Goal: Task Accomplishment & Management: Manage account settings

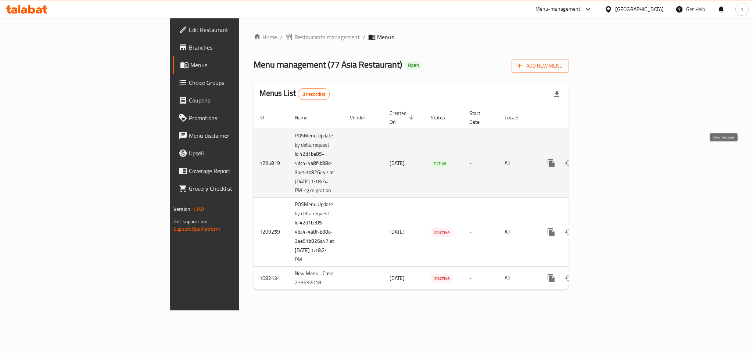
click at [608, 159] on icon "enhanced table" at bounding box center [604, 163] width 9 height 9
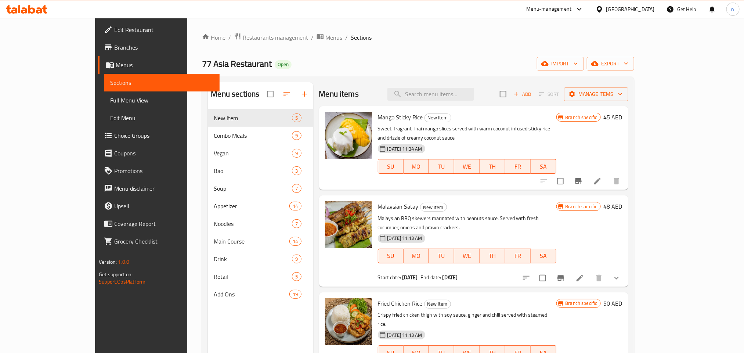
click at [114, 134] on span "Choice Groups" at bounding box center [163, 135] width 99 height 9
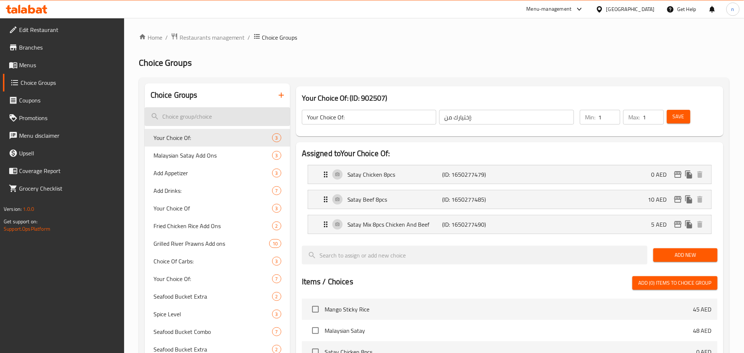
click at [202, 120] on input "search" at bounding box center [217, 116] width 145 height 19
paste input "Your choice of rice:"
type input "Y"
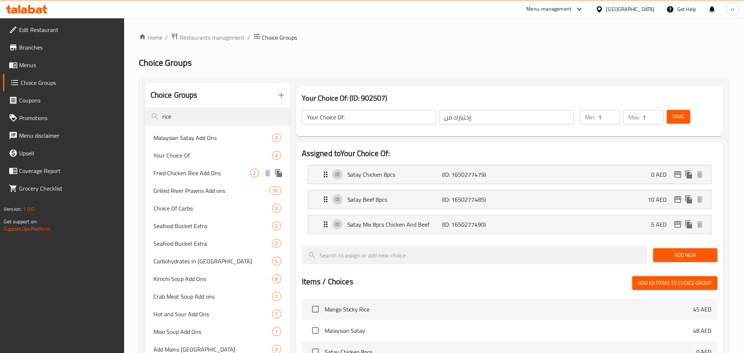
type input "rice"
click at [217, 175] on span "Fried Chicken Rice Add Ons" at bounding box center [202, 173] width 97 height 9
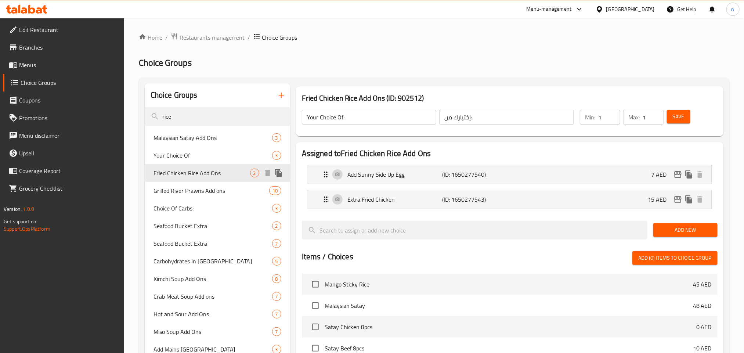
type input "Fried Chicken Rice Add Ons"
type input "إضافات أرز دجاج مقلي"
type input "0"
type input "2"
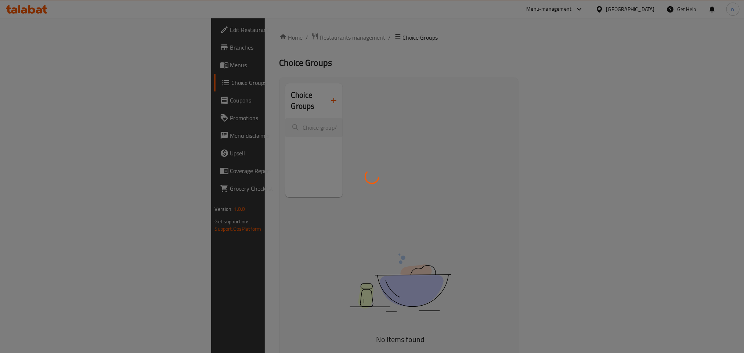
click at [521, 48] on div at bounding box center [372, 176] width 744 height 353
click at [453, 62] on div at bounding box center [372, 176] width 744 height 353
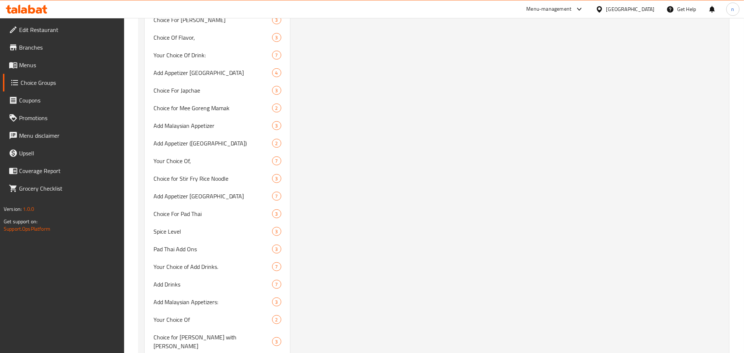
scroll to position [133, 0]
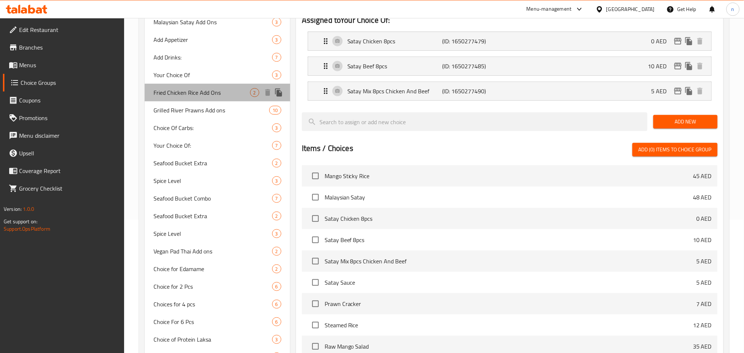
click at [195, 94] on span "Fried Chicken Rice Add Ons" at bounding box center [202, 92] width 97 height 9
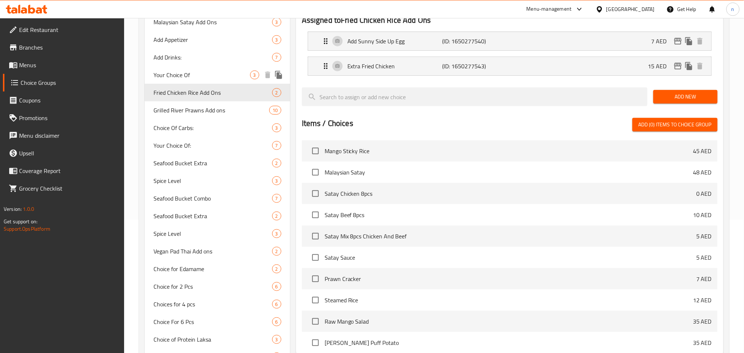
type input "Fried Chicken Rice Add Ons"
type input "إضافات أرز دجاج مقلي"
type input "0"
type input "2"
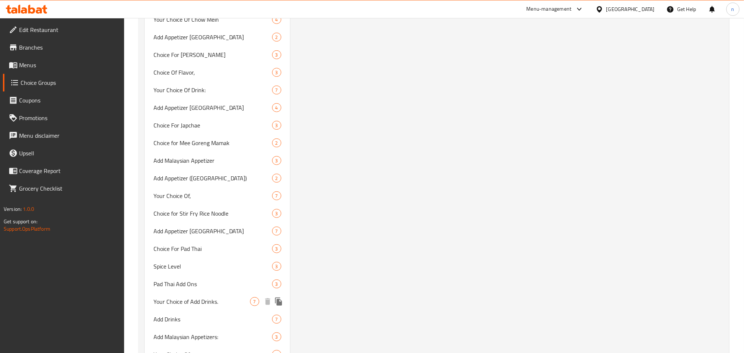
scroll to position [1651, 0]
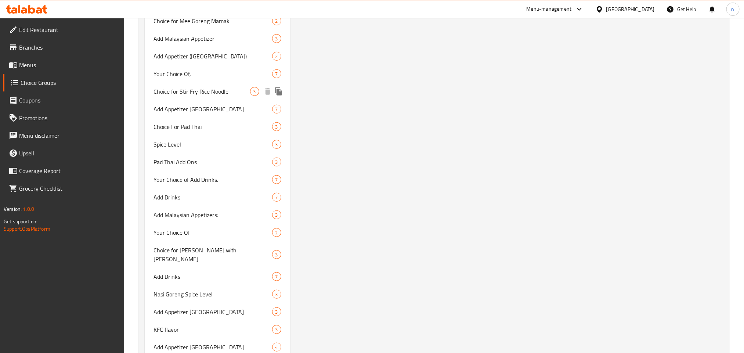
click at [226, 92] on span "Choice for Stir Fry Rice Noodle" at bounding box center [202, 91] width 97 height 9
type input "Choice for Stir Fry Rice Noodle"
type input "اختيار لنودلز الأرز المقلية"
type input "1"
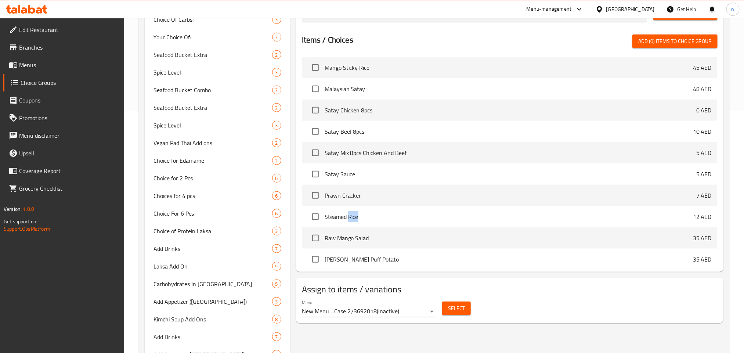
scroll to position [0, 0]
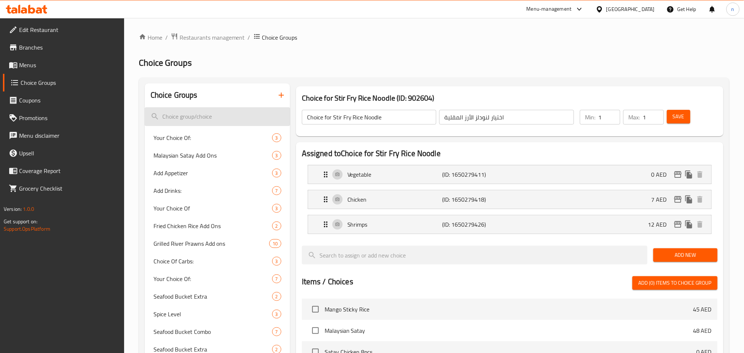
click at [198, 118] on input "search" at bounding box center [217, 116] width 145 height 19
type input "rice"
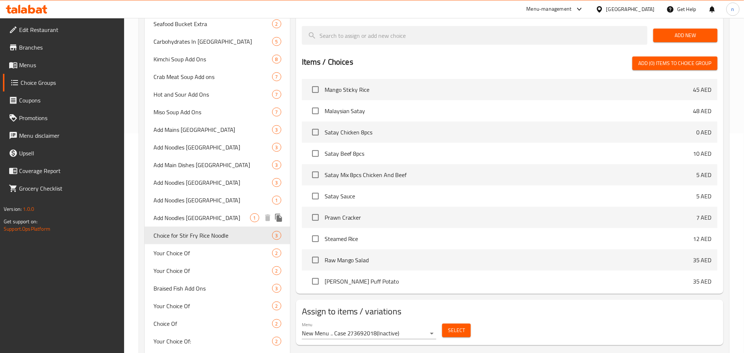
scroll to position [220, 0]
click at [191, 195] on span "Add Noodles Vietnam" at bounding box center [202, 199] width 97 height 9
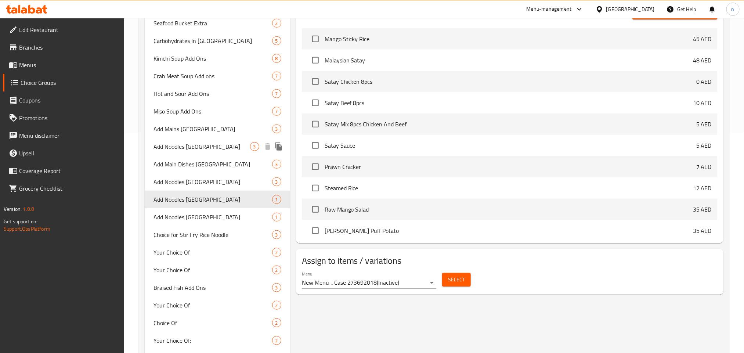
type input "Add Noodles Vietnam"
type input "إضافة نودلز فيتنام"
type input "0"
click at [181, 215] on span "Add Noodles Vietnam" at bounding box center [202, 217] width 97 height 9
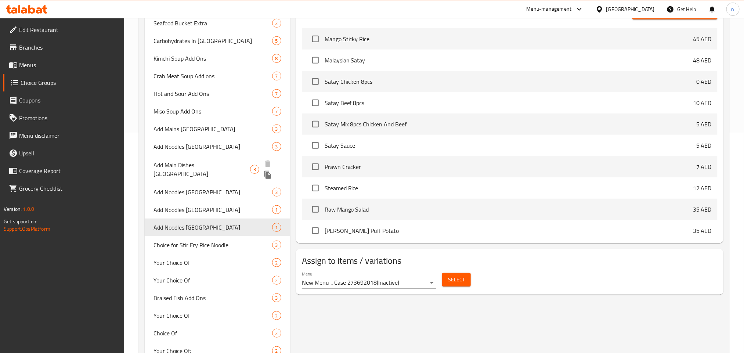
type input "إضافة المعكرونة فيتنام"
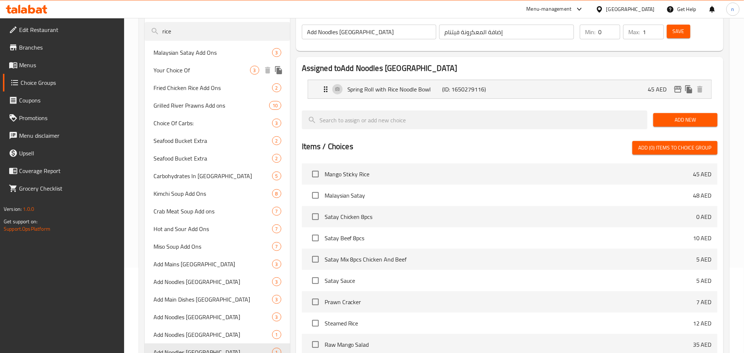
scroll to position [110, 0]
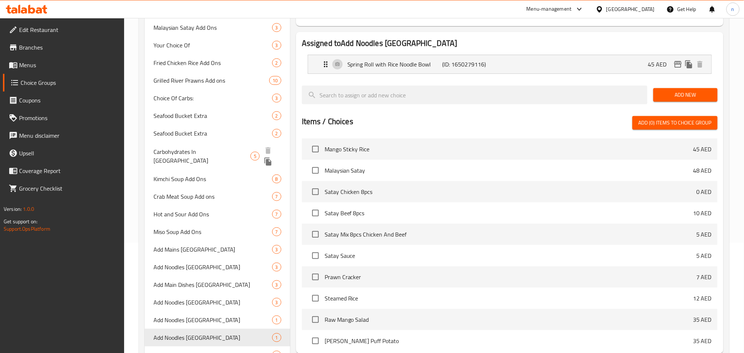
click at [194, 149] on span "Carbohydrates In Laksa" at bounding box center [202, 156] width 97 height 18
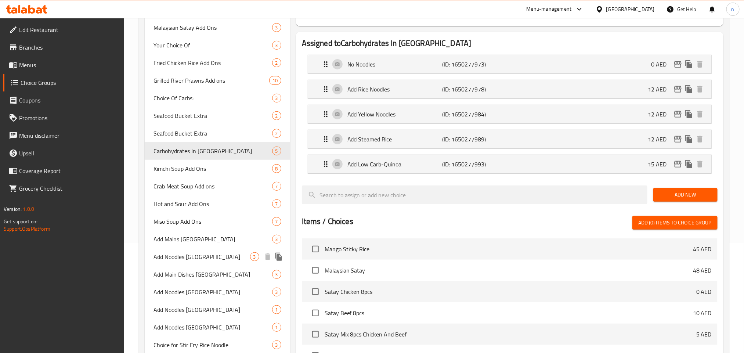
type input "Carbohydrates In Laksa"
type input "الكربوهيدرات في لاكسا"
type input "1"
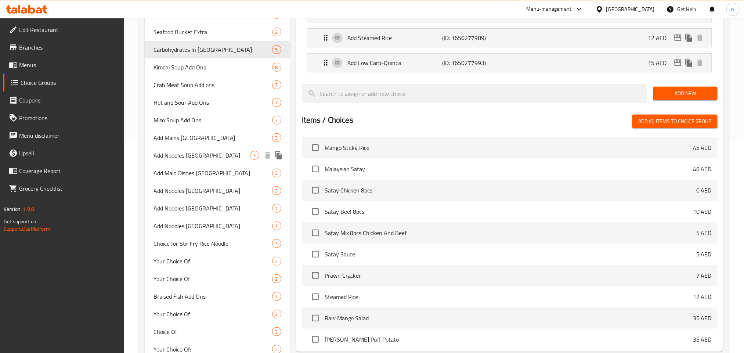
click at [180, 154] on span "Add Noodles Philippines" at bounding box center [202, 155] width 97 height 9
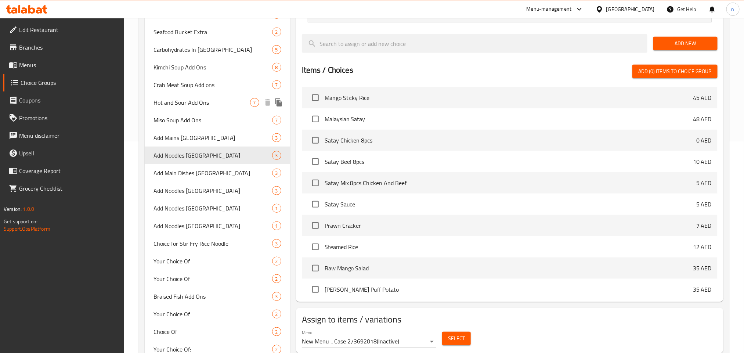
type input "Add Noodles Philippines"
type input "إضافة المعكرونة الفلبين"
type input "0"
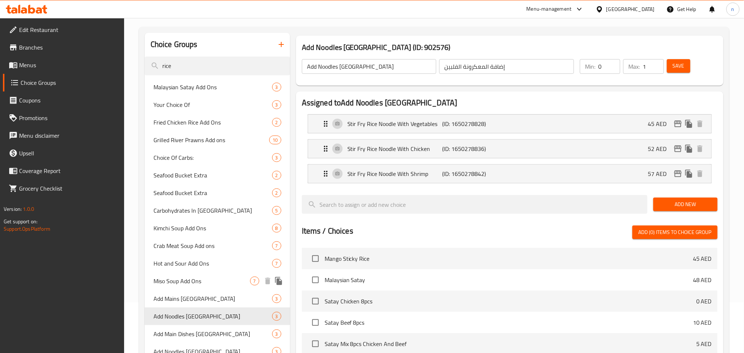
scroll to position [106, 0]
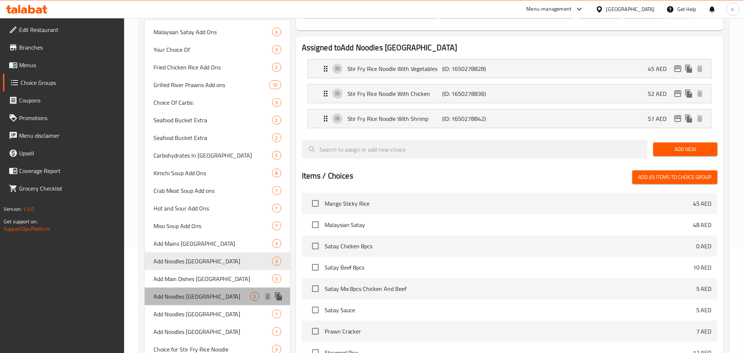
click at [182, 300] on span "Add Noodles Philippines" at bounding box center [202, 296] width 97 height 9
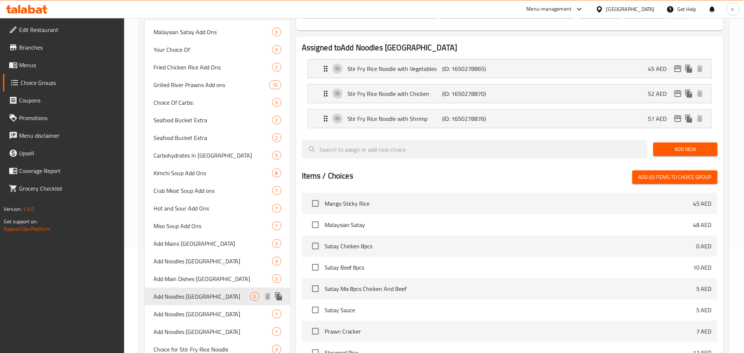
type input "إضافة نودلز فلبين"
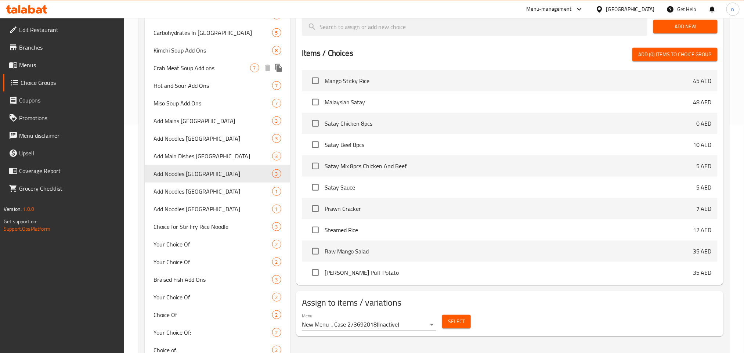
scroll to position [276, 0]
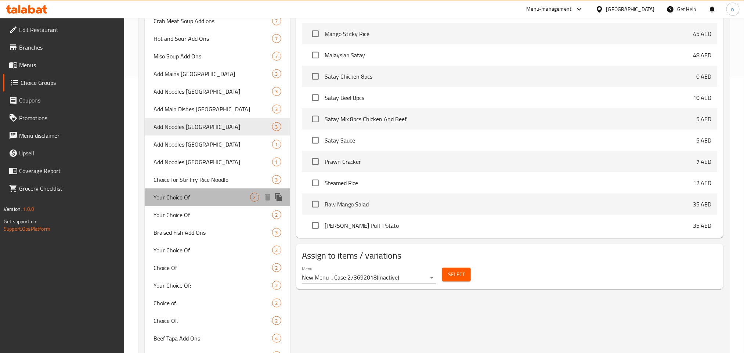
click at [186, 194] on span "Your Choice Of" at bounding box center [202, 197] width 97 height 9
type input "Your Choice Of"
type input "اختيارك من"
type input "1"
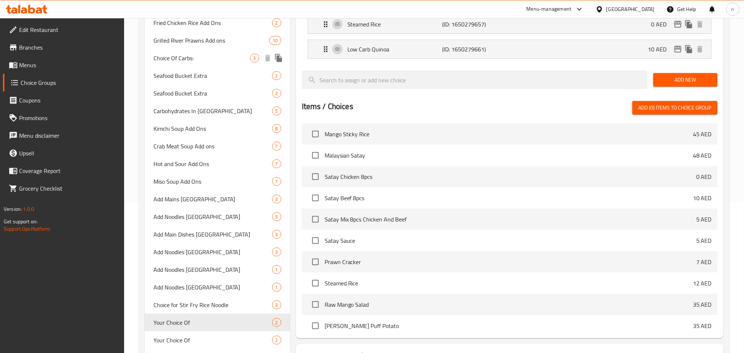
scroll to position [165, 0]
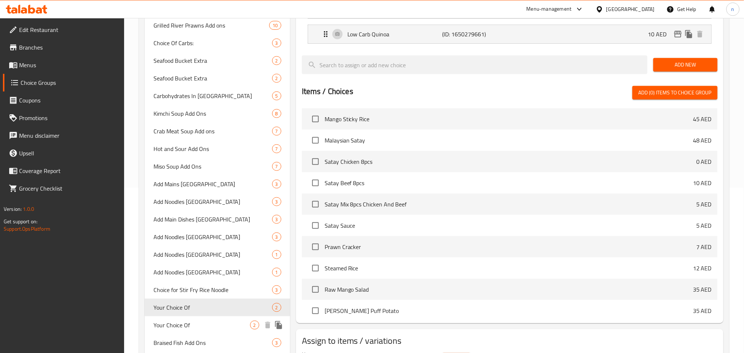
click at [177, 323] on span "Your Choice Of" at bounding box center [202, 325] width 97 height 9
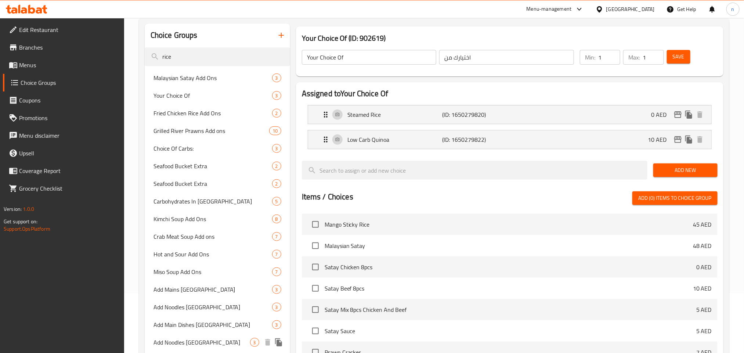
scroll to position [0, 0]
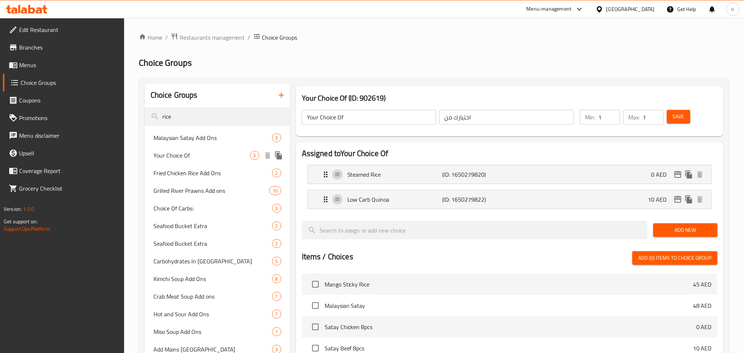
click at [208, 158] on span "Your Choice Of" at bounding box center [202, 155] width 97 height 9
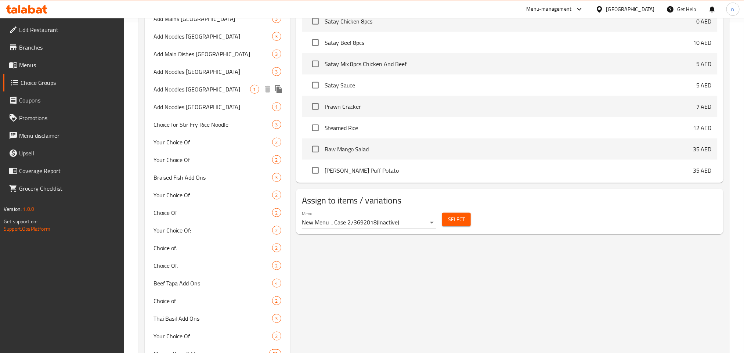
scroll to position [276, 0]
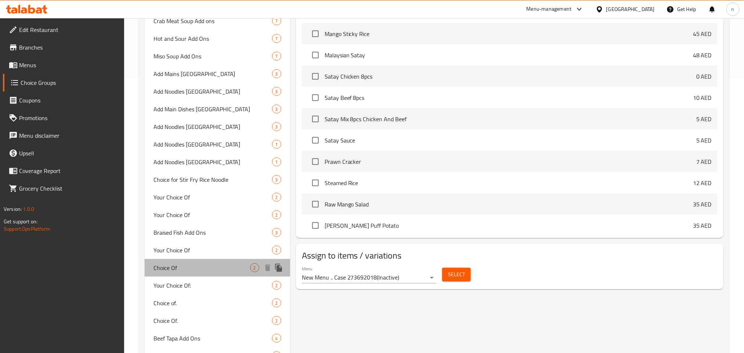
click at [168, 265] on span "Choice Of" at bounding box center [202, 267] width 97 height 9
type input "Choice Of"
type input "اختيار"
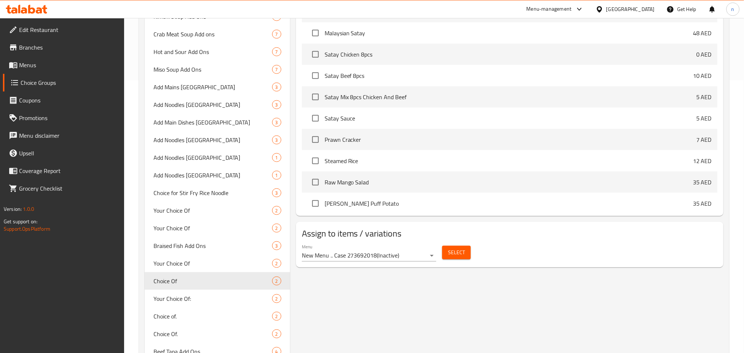
scroll to position [331, 0]
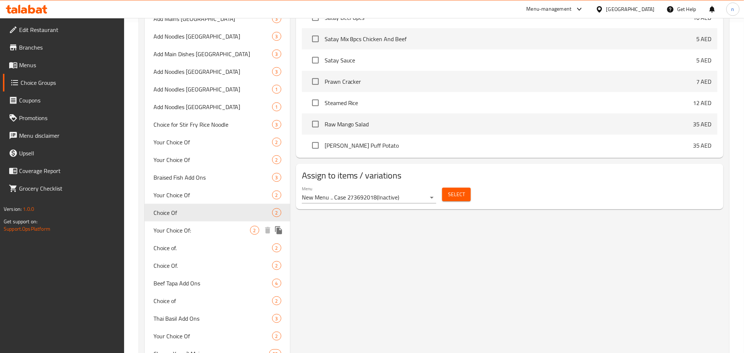
click at [190, 233] on span "Your Choice Of:" at bounding box center [202, 230] width 97 height 9
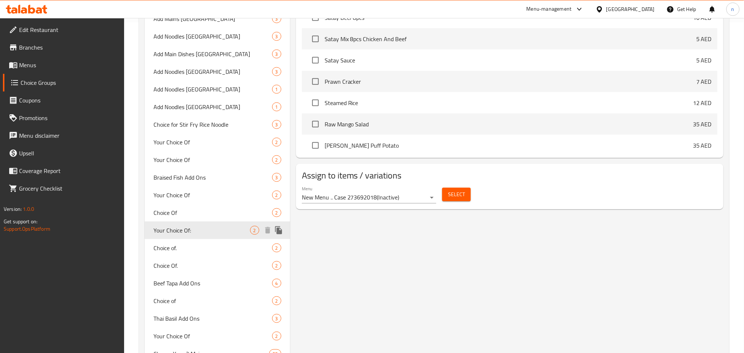
type input "Your Choice Of:"
type input "إختيارك من:"
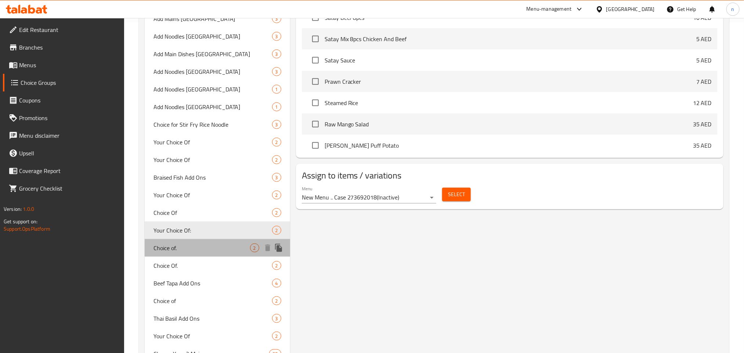
click at [188, 249] on span "Choice of." at bounding box center [202, 248] width 97 height 9
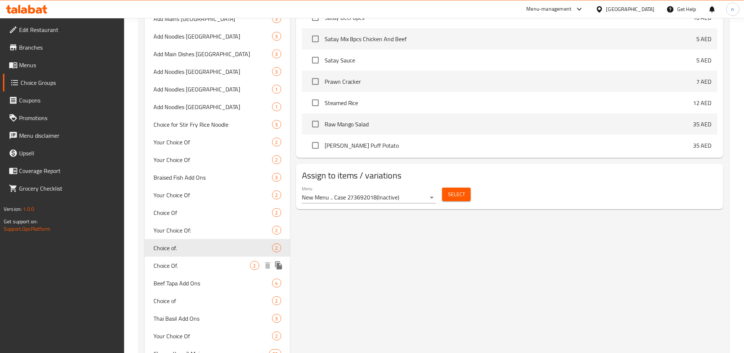
type input "Choice of."
type input "اختيار."
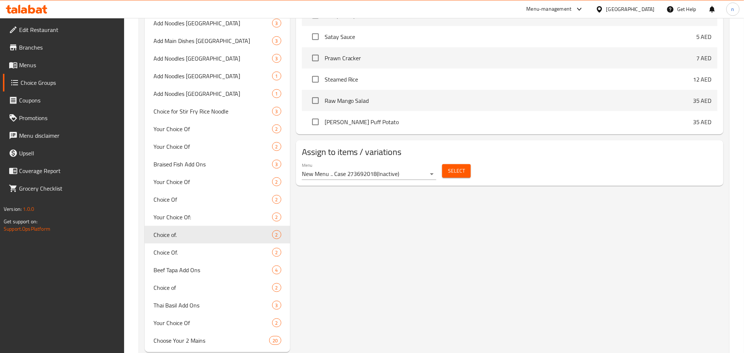
scroll to position [363, 0]
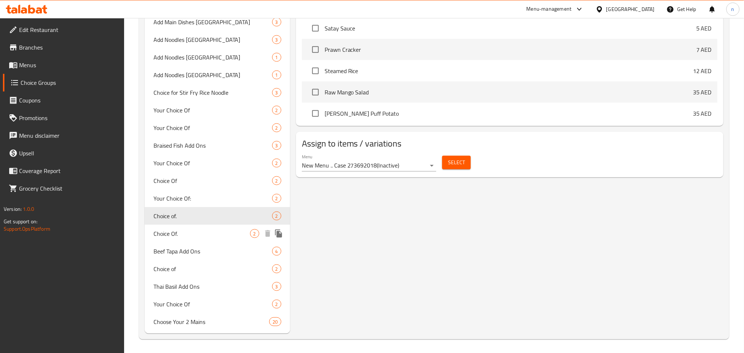
click at [194, 236] on span "Choice Of." at bounding box center [202, 233] width 97 height 9
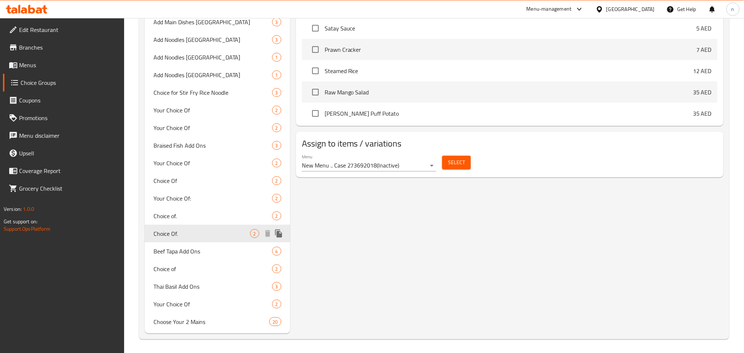
type input "Choice Of."
type input "اختيار."
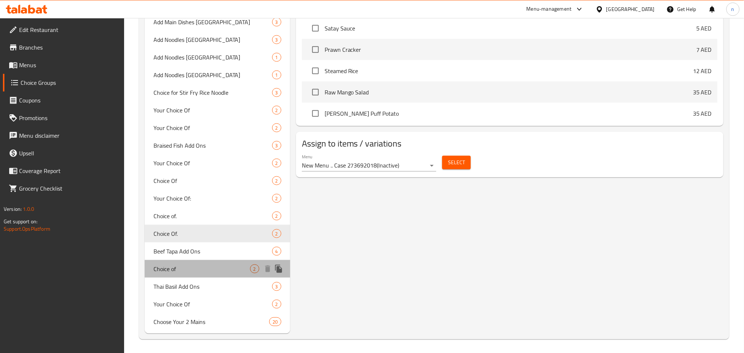
click at [191, 272] on span "Choice of" at bounding box center [202, 269] width 97 height 9
type input "Choice of"
type input "اختيار"
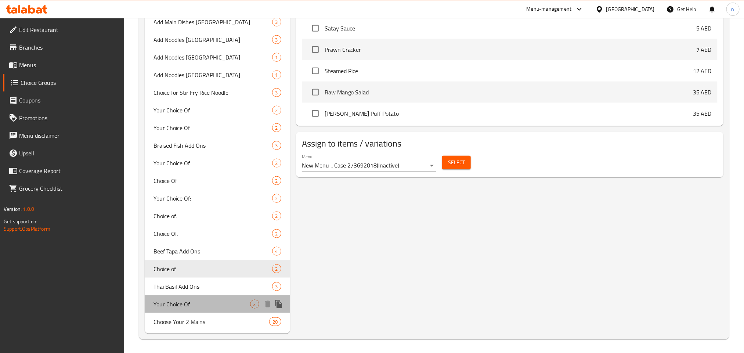
click at [195, 305] on span "Your Choice Of" at bounding box center [202, 304] width 97 height 9
type input "Your Choice Of"
type input "اختيارك م"
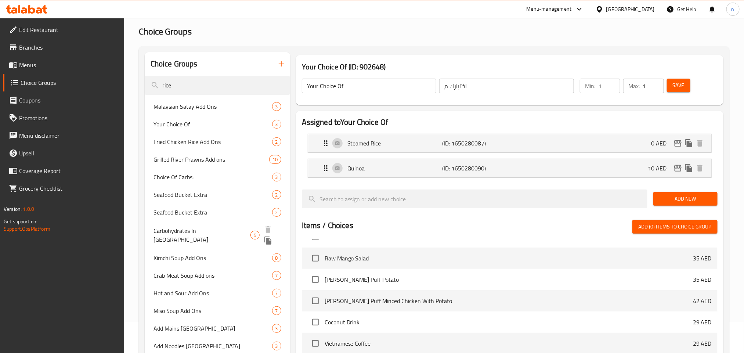
scroll to position [0, 0]
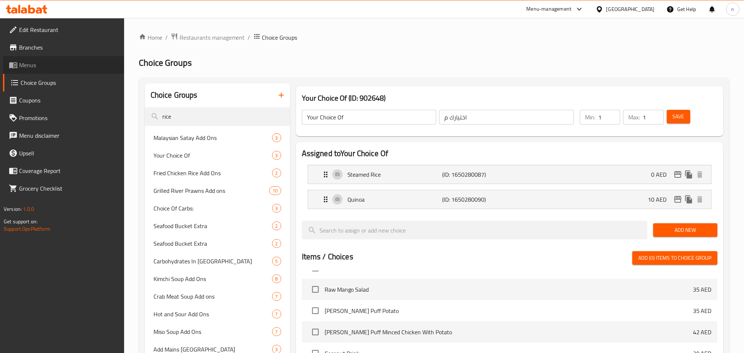
click at [27, 67] on span "Menus" at bounding box center [68, 65] width 99 height 9
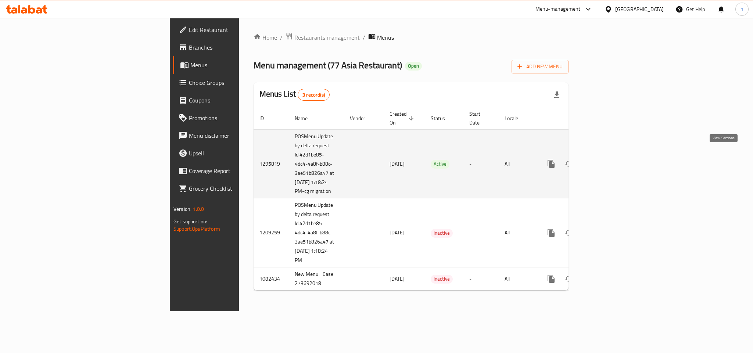
click at [608, 159] on icon "enhanced table" at bounding box center [604, 163] width 9 height 9
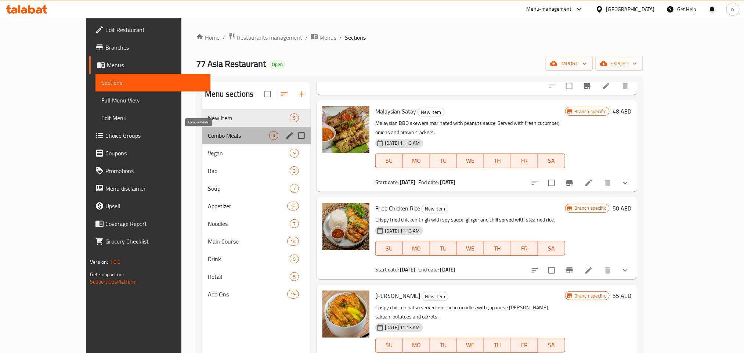
click at [208, 135] on span "Combo Meals" at bounding box center [238, 135] width 61 height 9
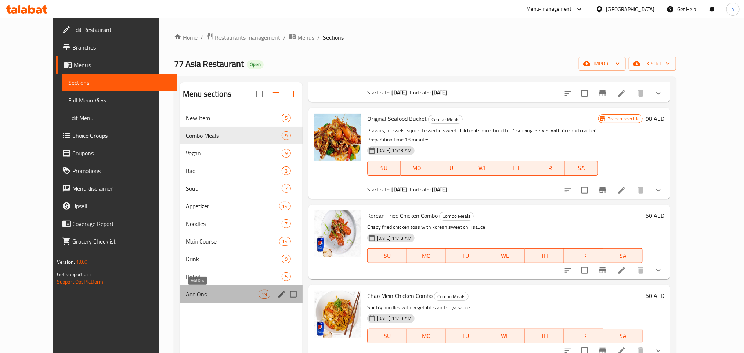
click at [195, 299] on span "Add Ons" at bounding box center [222, 294] width 72 height 9
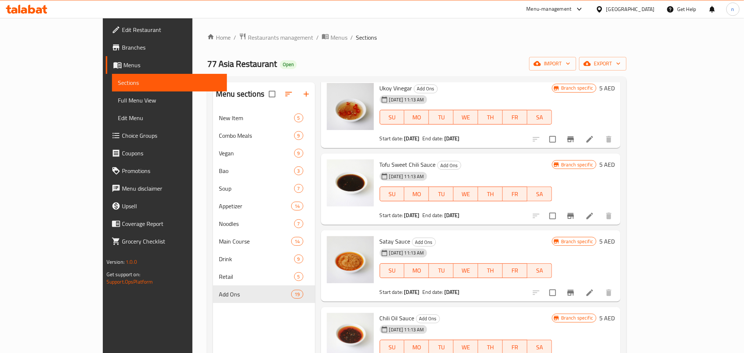
scroll to position [1168, 0]
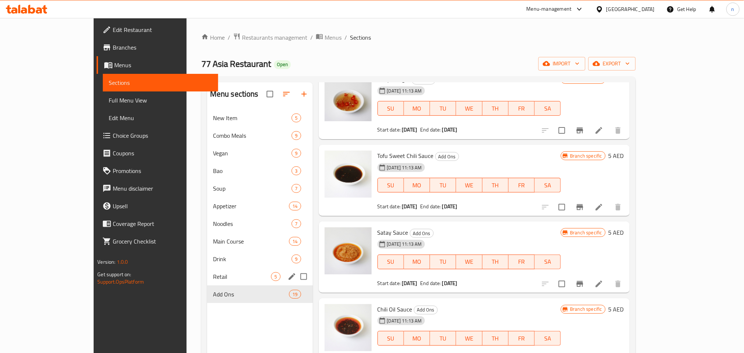
click at [207, 272] on div "Retail 5" at bounding box center [260, 277] width 106 height 18
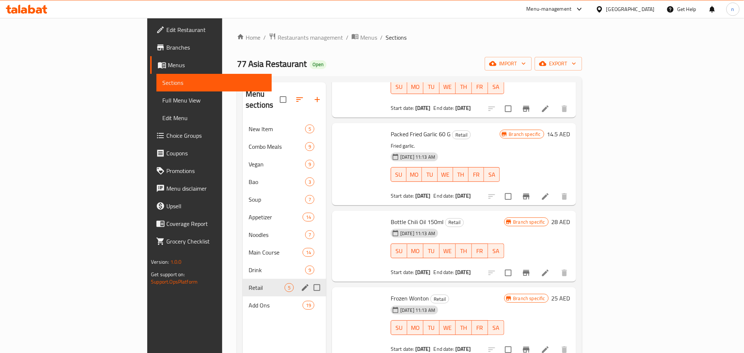
scroll to position [70, 0]
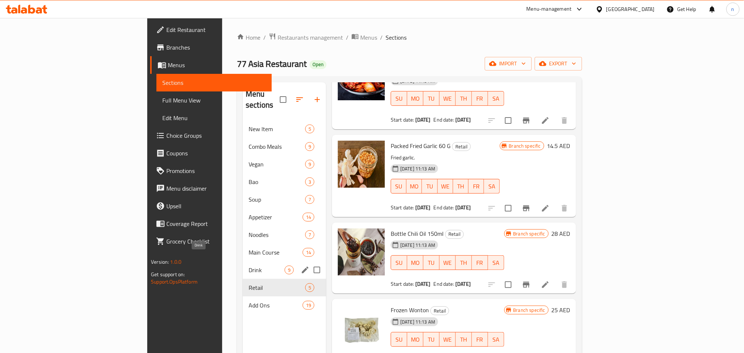
click at [249, 266] on span "Drink" at bounding box center [267, 270] width 36 height 9
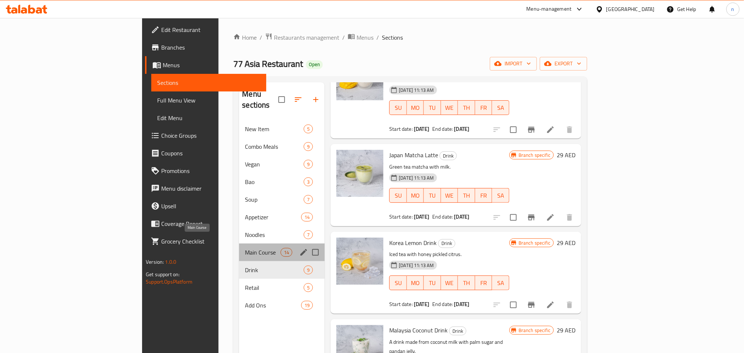
click at [245, 248] on span "Main Course" at bounding box center [263, 252] width 36 height 9
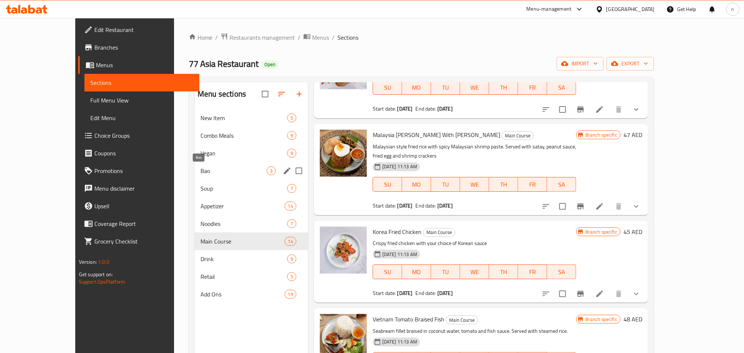
click at [201, 168] on span "Bao" at bounding box center [234, 170] width 66 height 9
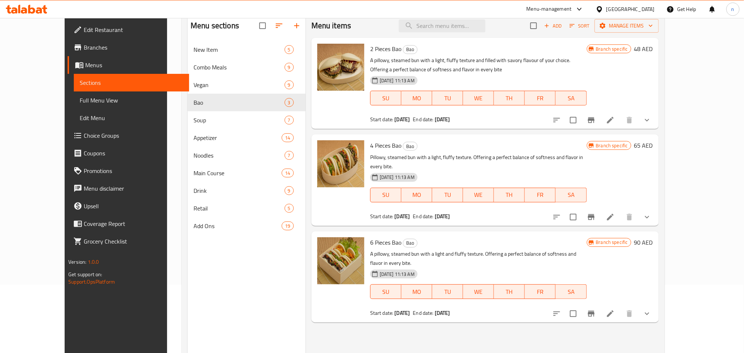
scroll to position [103, 0]
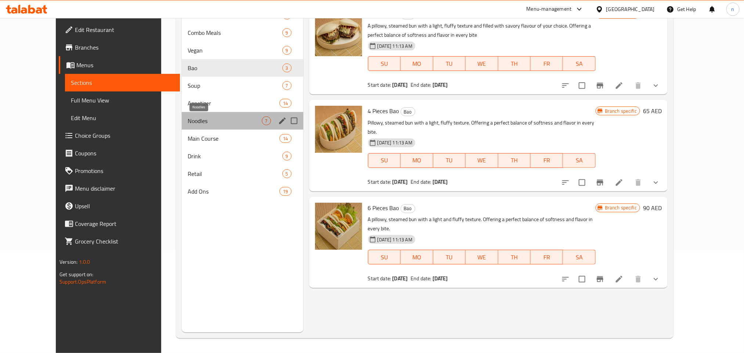
click at [198, 118] on span "Noodles" at bounding box center [225, 120] width 74 height 9
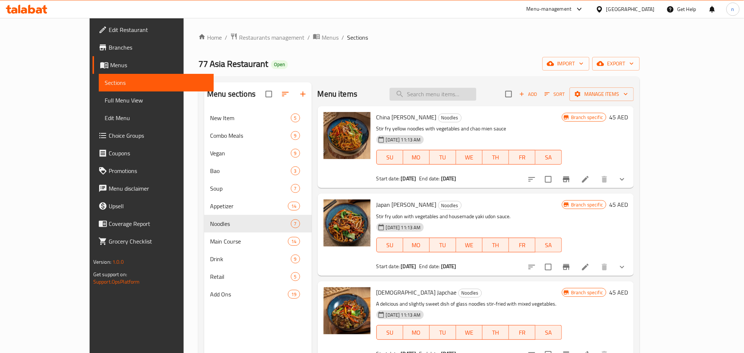
click at [467, 94] on input "search" at bounding box center [433, 94] width 87 height 13
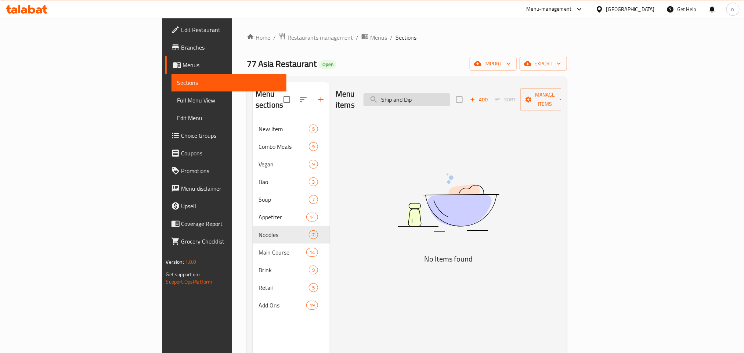
type input "Ship and Dip"
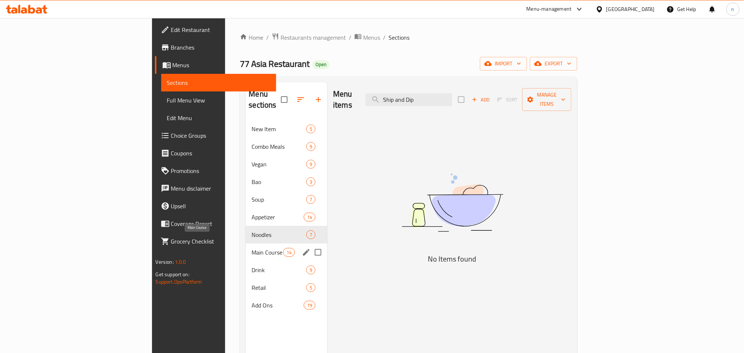
click at [252, 248] on span "Main Course" at bounding box center [267, 252] width 31 height 9
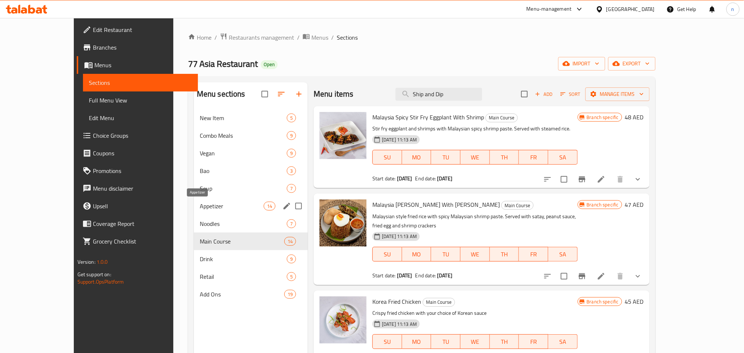
click at [201, 205] on span "Appetizer" at bounding box center [232, 206] width 64 height 9
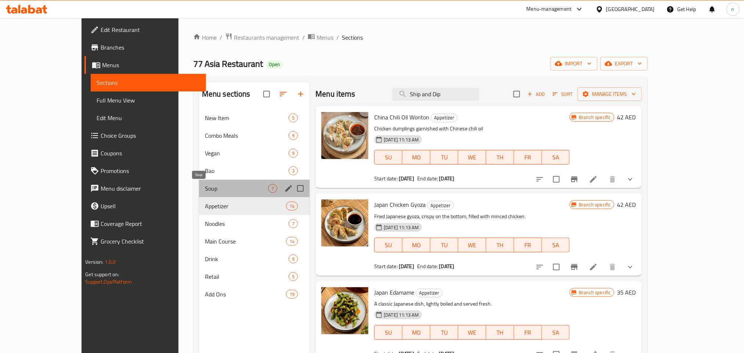
click at [205, 192] on span "Soup" at bounding box center [236, 188] width 63 height 9
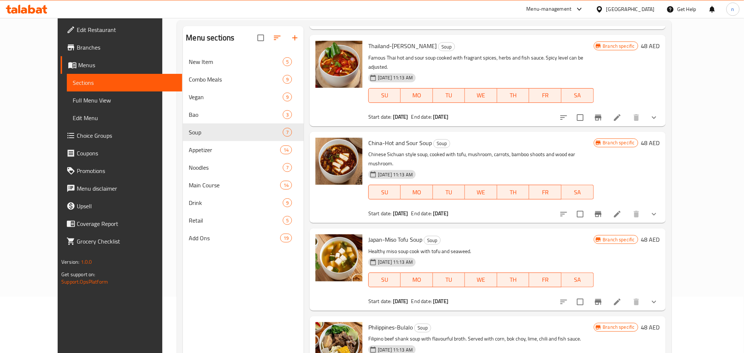
scroll to position [103, 0]
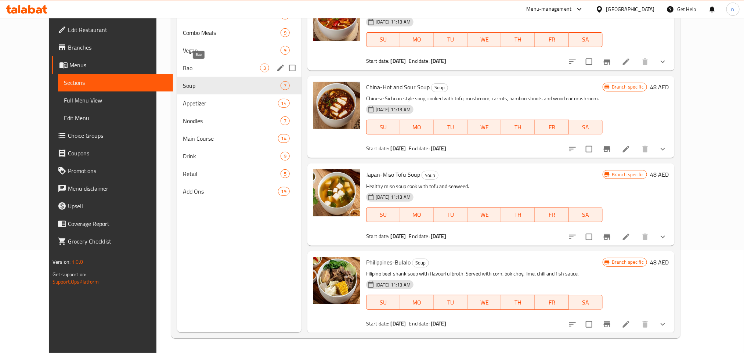
click at [193, 64] on span "Bao" at bounding box center [221, 68] width 77 height 9
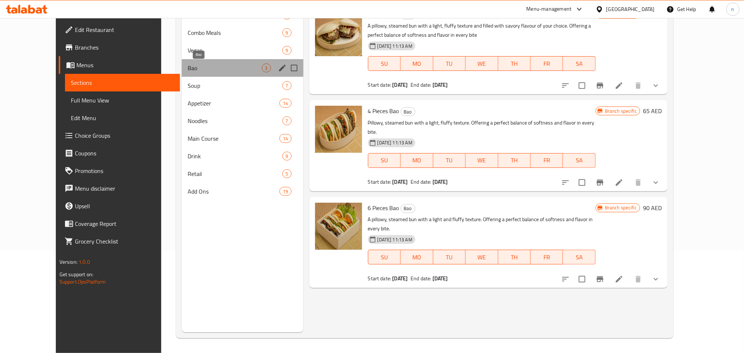
click at [188, 70] on span "Bao" at bounding box center [225, 68] width 74 height 9
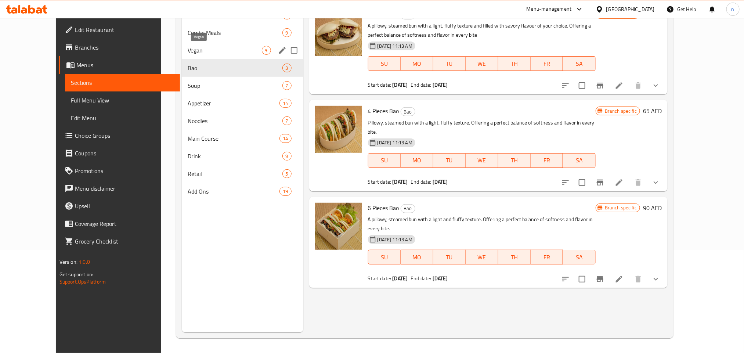
click at [188, 46] on span "Vegan" at bounding box center [225, 50] width 74 height 9
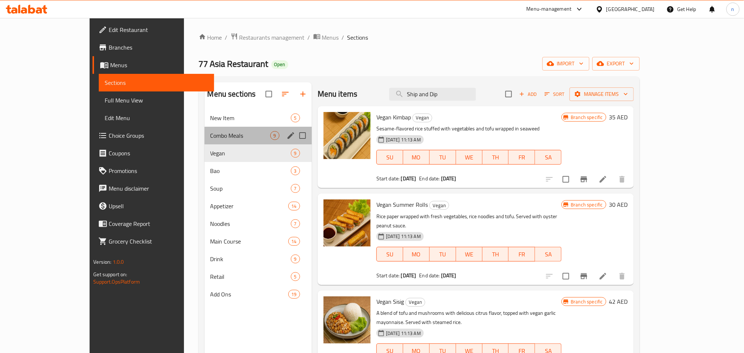
click at [205, 128] on div "Combo Meals 9" at bounding box center [258, 136] width 107 height 18
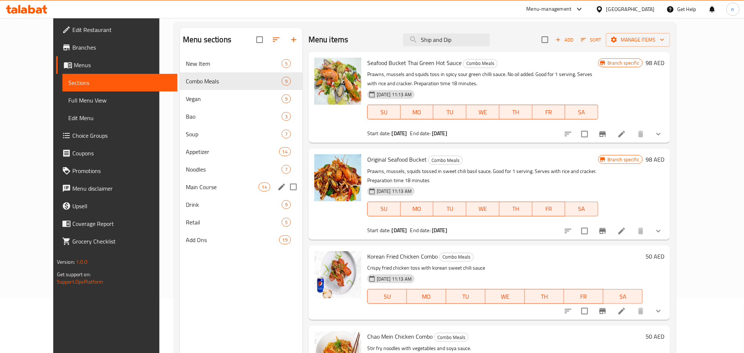
scroll to position [103, 0]
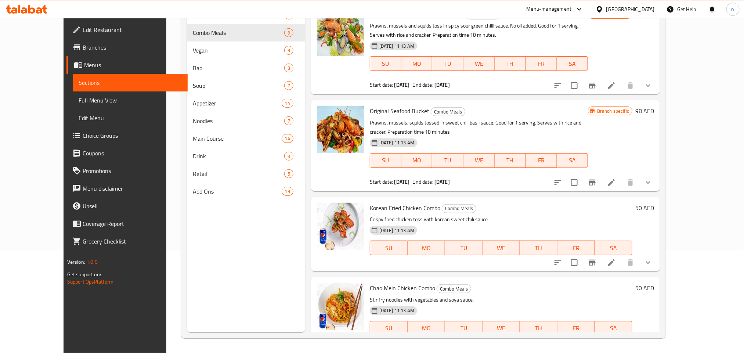
click at [23, 3] on div at bounding box center [26, 9] width 53 height 15
click at [22, 4] on div at bounding box center [26, 9] width 53 height 15
click at [21, 8] on icon at bounding box center [27, 9] width 42 height 9
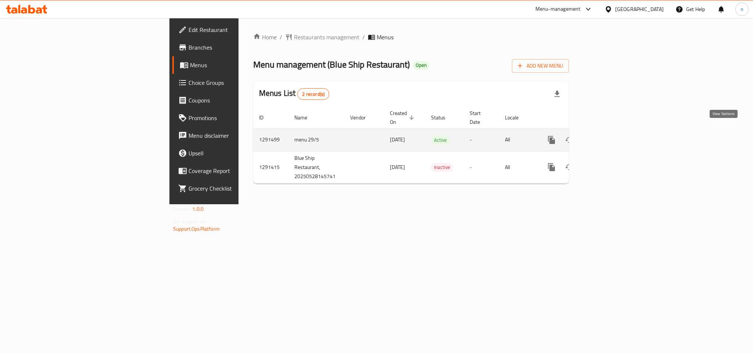
click at [608, 137] on icon "enhanced table" at bounding box center [604, 140] width 7 height 7
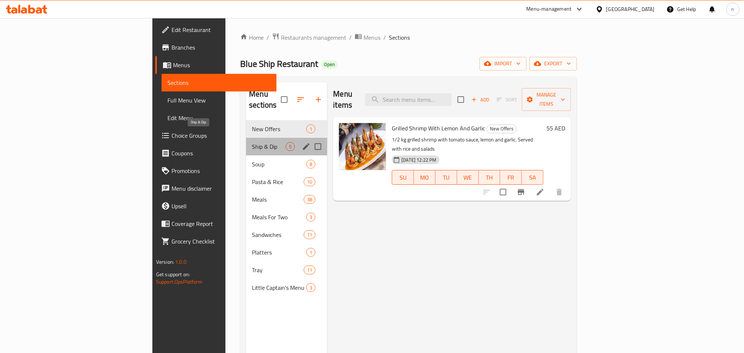
click at [252, 142] on span "Ship & Dip" at bounding box center [269, 146] width 34 height 9
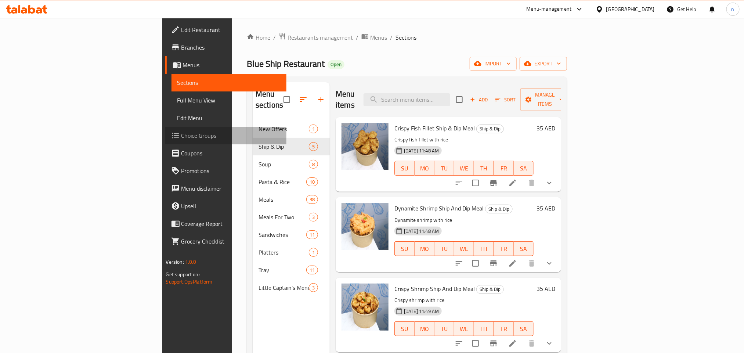
click at [182, 136] on span "Choice Groups" at bounding box center [231, 135] width 99 height 9
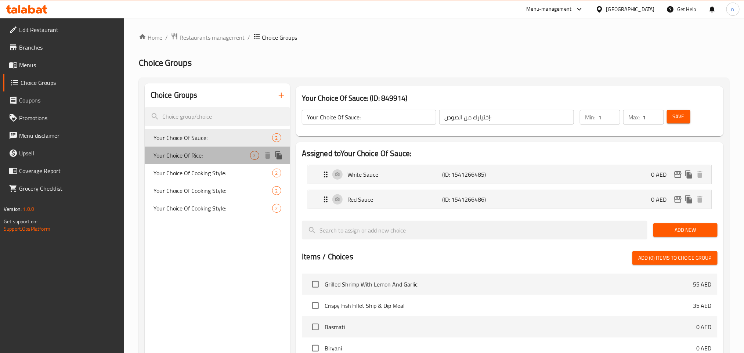
click at [183, 152] on span "Your Choice Of Rice:" at bounding box center [202, 155] width 97 height 9
type input "Your Choice Of Rice:"
type input "إختيارك من الأرز:"
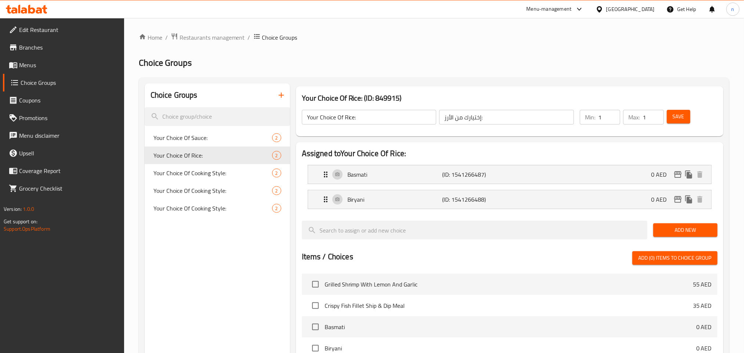
click at [22, 12] on icon at bounding box center [24, 10] width 6 height 6
